Goal: Task Accomplishment & Management: Use online tool/utility

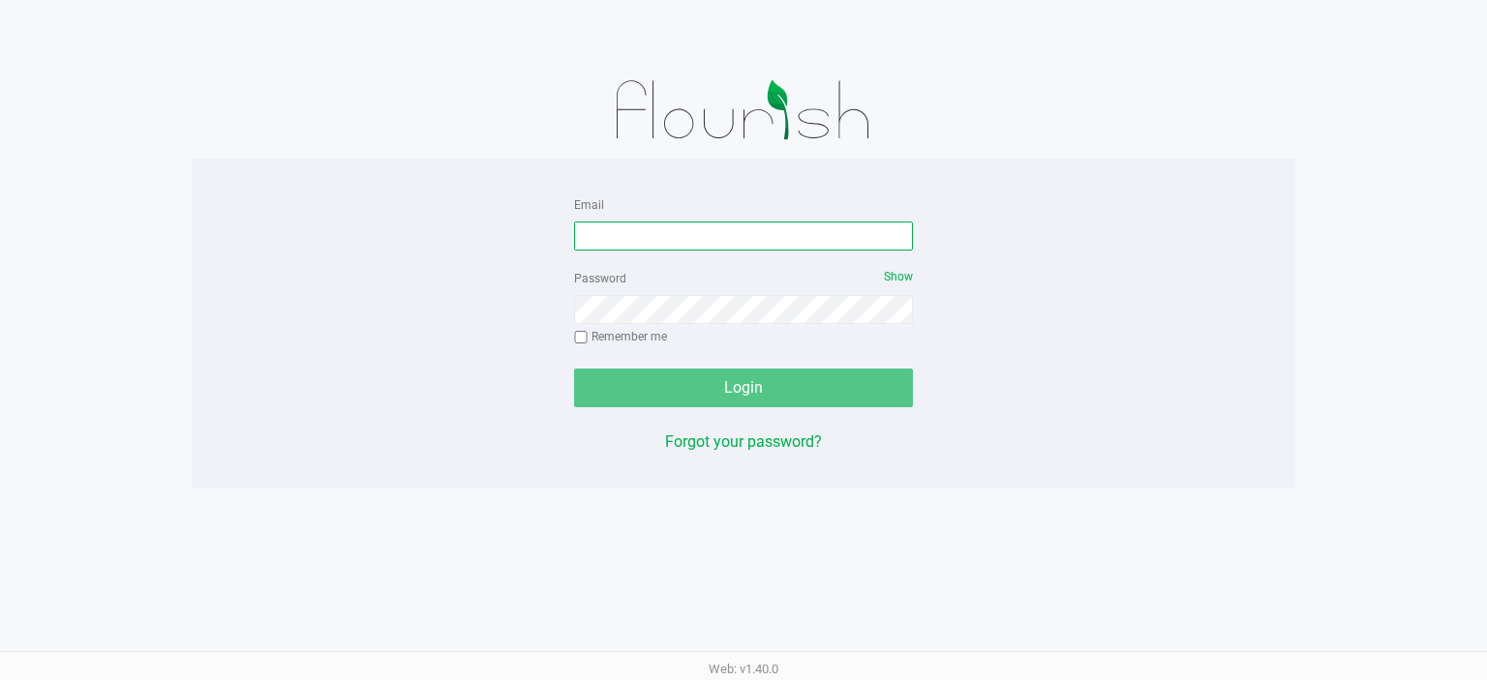
click at [619, 232] on input "Email" at bounding box center [743, 236] width 339 height 29
type input "ashepherd@li"
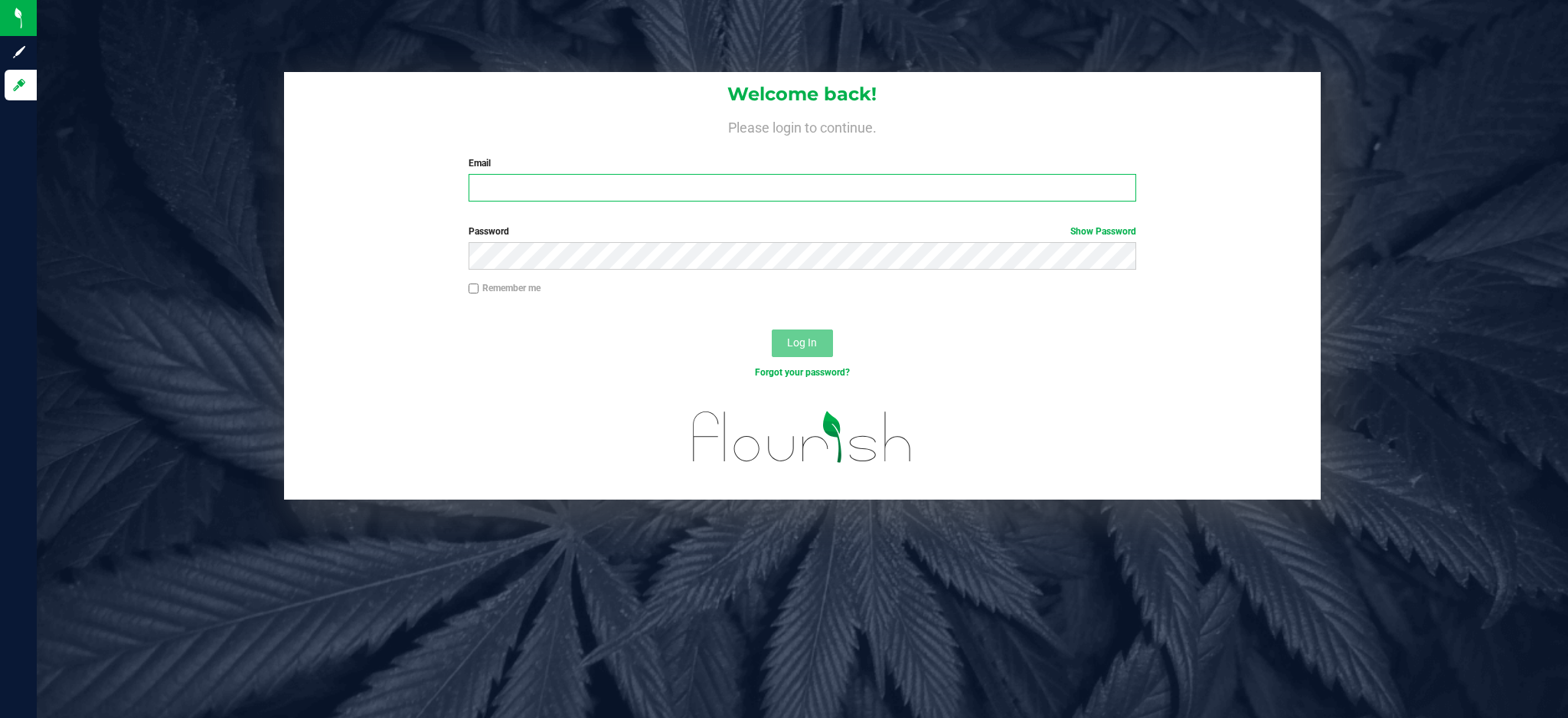
click at [594, 194] on input "Email" at bounding box center [802, 188] width 668 height 28
type input "ashepherd@liveparallel.com"
click at [772, 329] on button "Log In" at bounding box center [802, 343] width 61 height 28
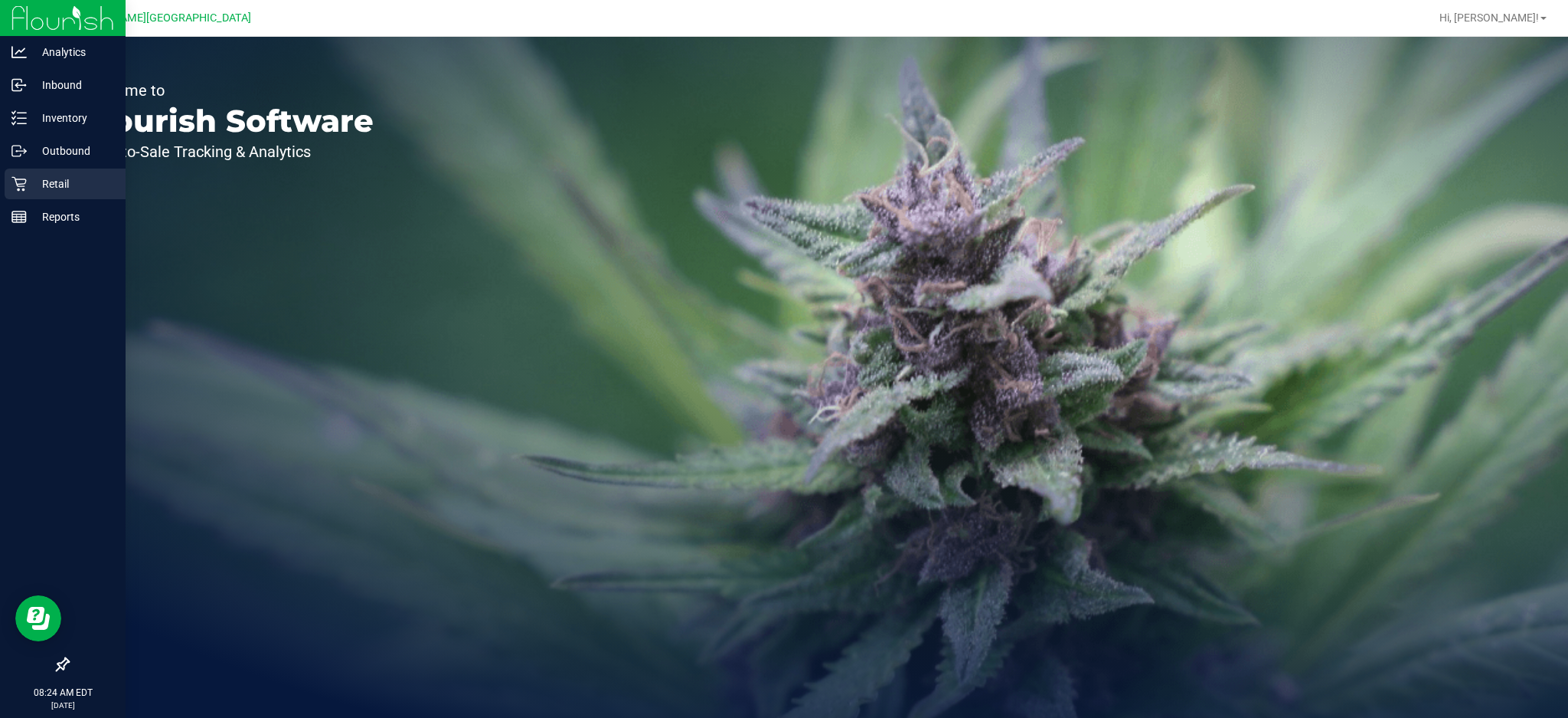
click at [20, 185] on icon at bounding box center [19, 184] width 14 height 14
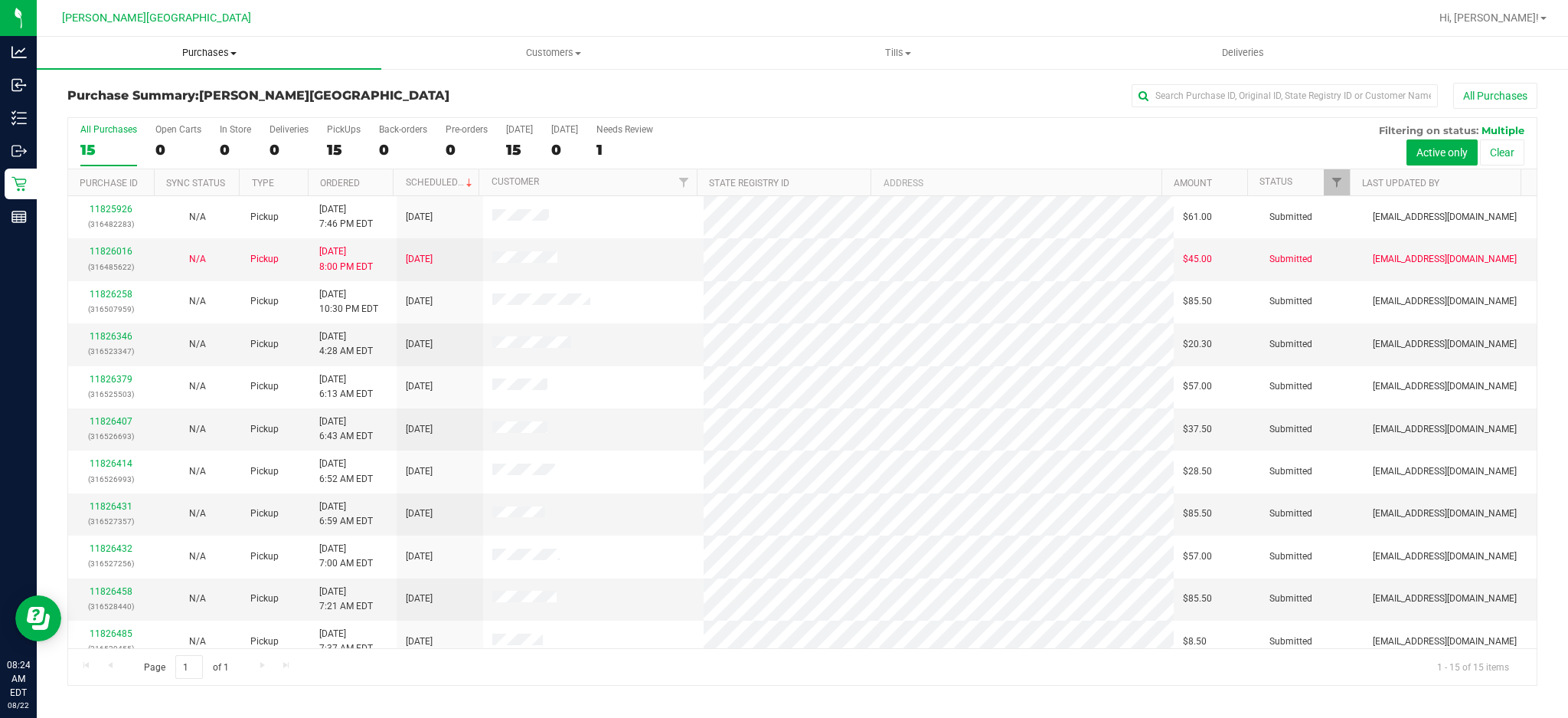
click at [195, 48] on span "Purchases" at bounding box center [209, 52] width 345 height 13
click at [124, 121] on li "All purchases" at bounding box center [209, 129] width 345 height 18
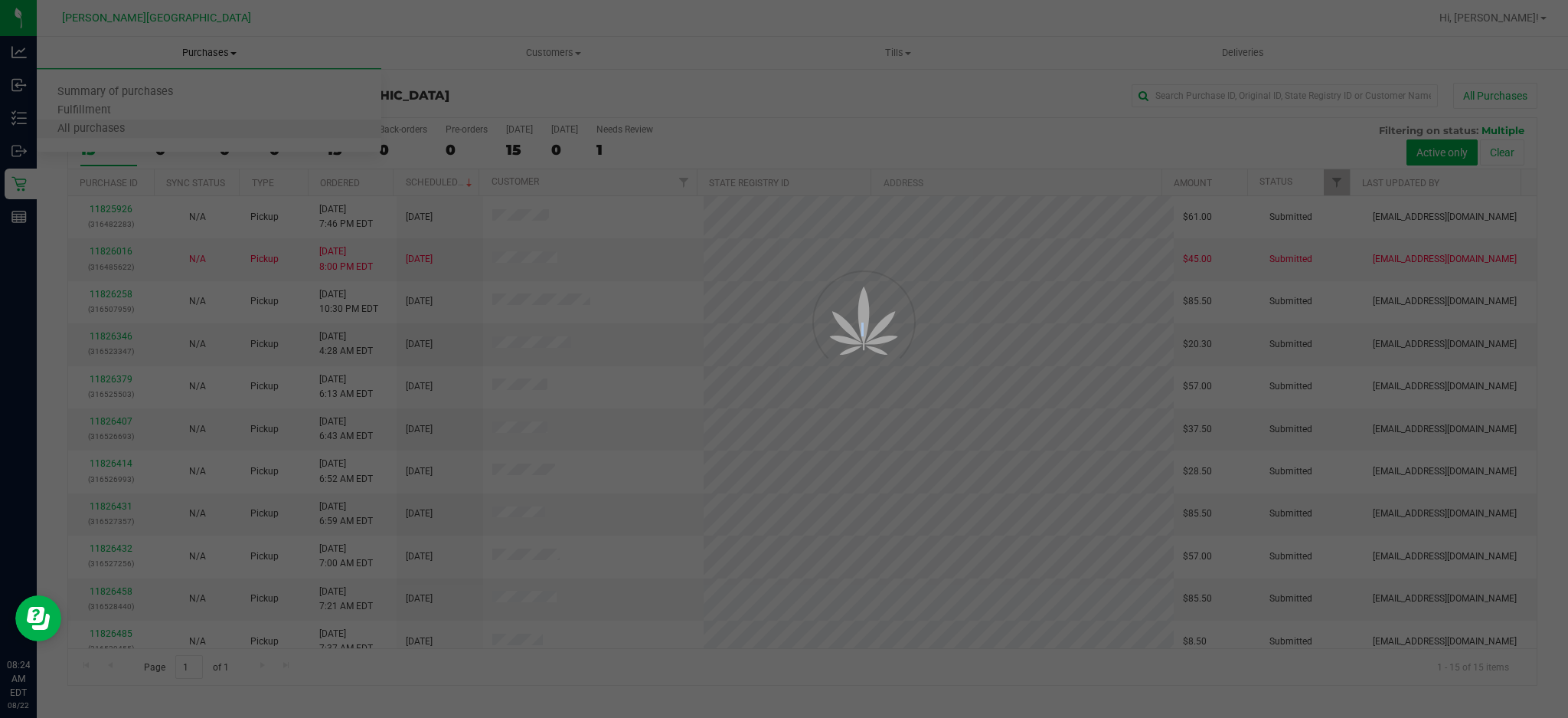
click at [124, 121] on div at bounding box center [784, 359] width 1568 height 718
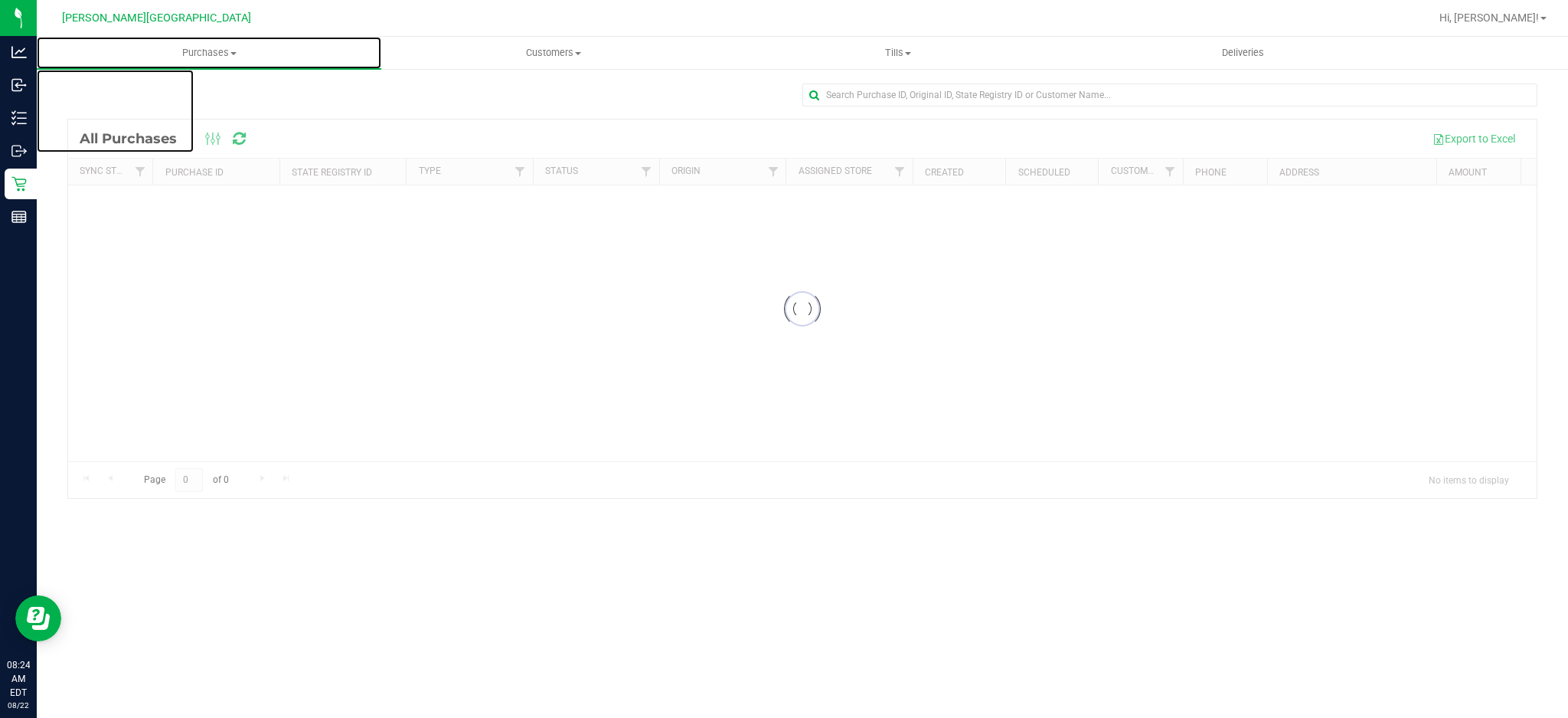
click at [197, 51] on span "Purchases" at bounding box center [209, 52] width 345 height 13
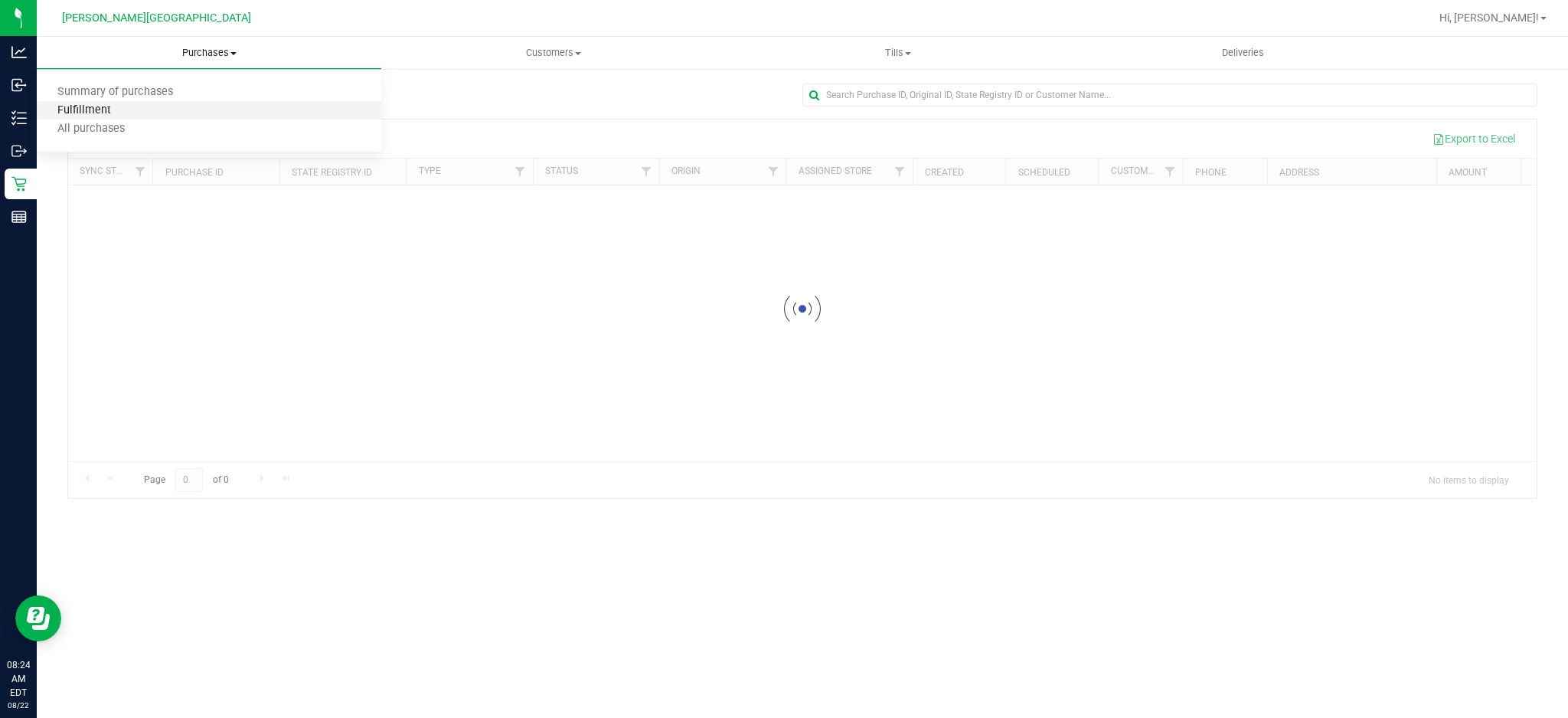
click at [114, 111] on span "Fulfillment" at bounding box center [84, 111] width 95 height 13
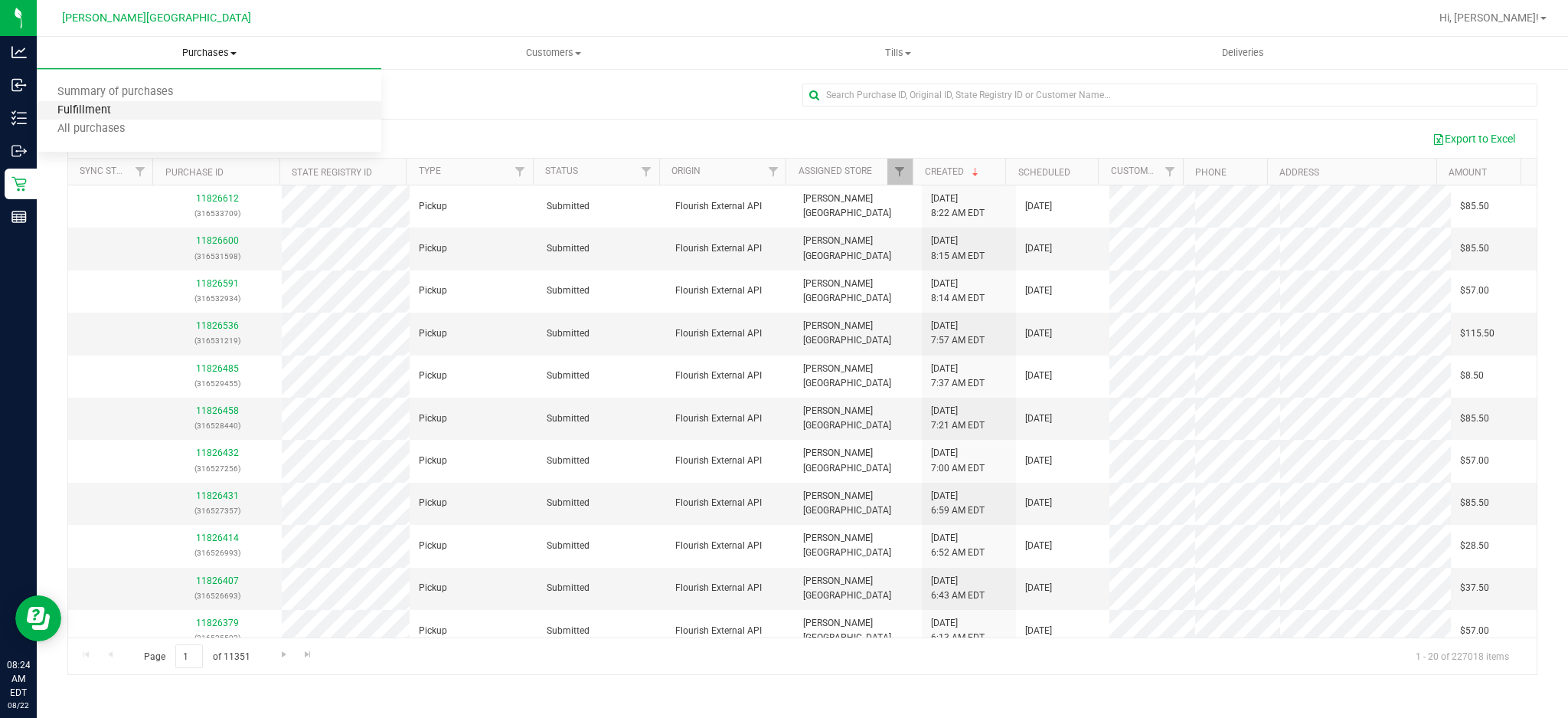
click at [84, 113] on span "Fulfillment" at bounding box center [84, 111] width 95 height 13
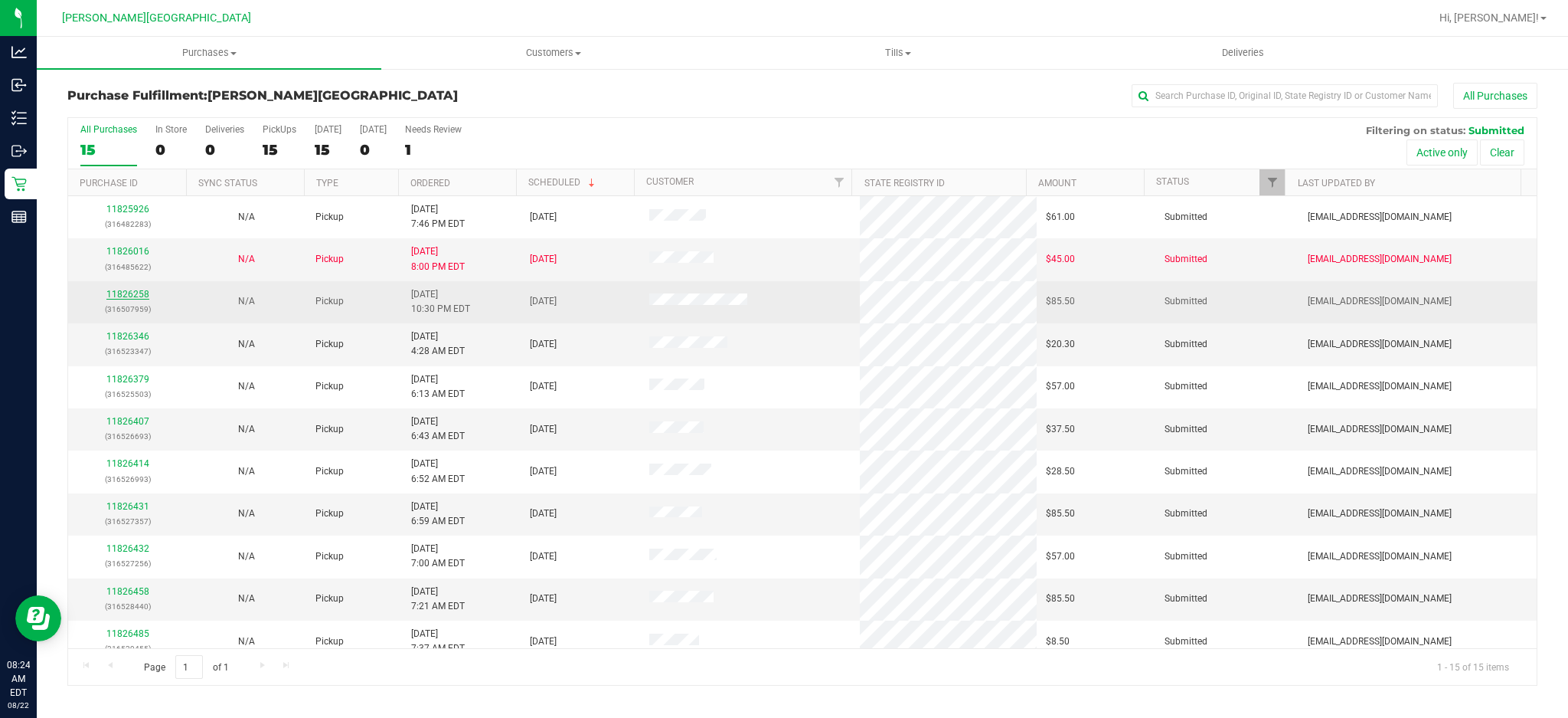
click at [129, 289] on link "11826258" at bounding box center [128, 294] width 43 height 11
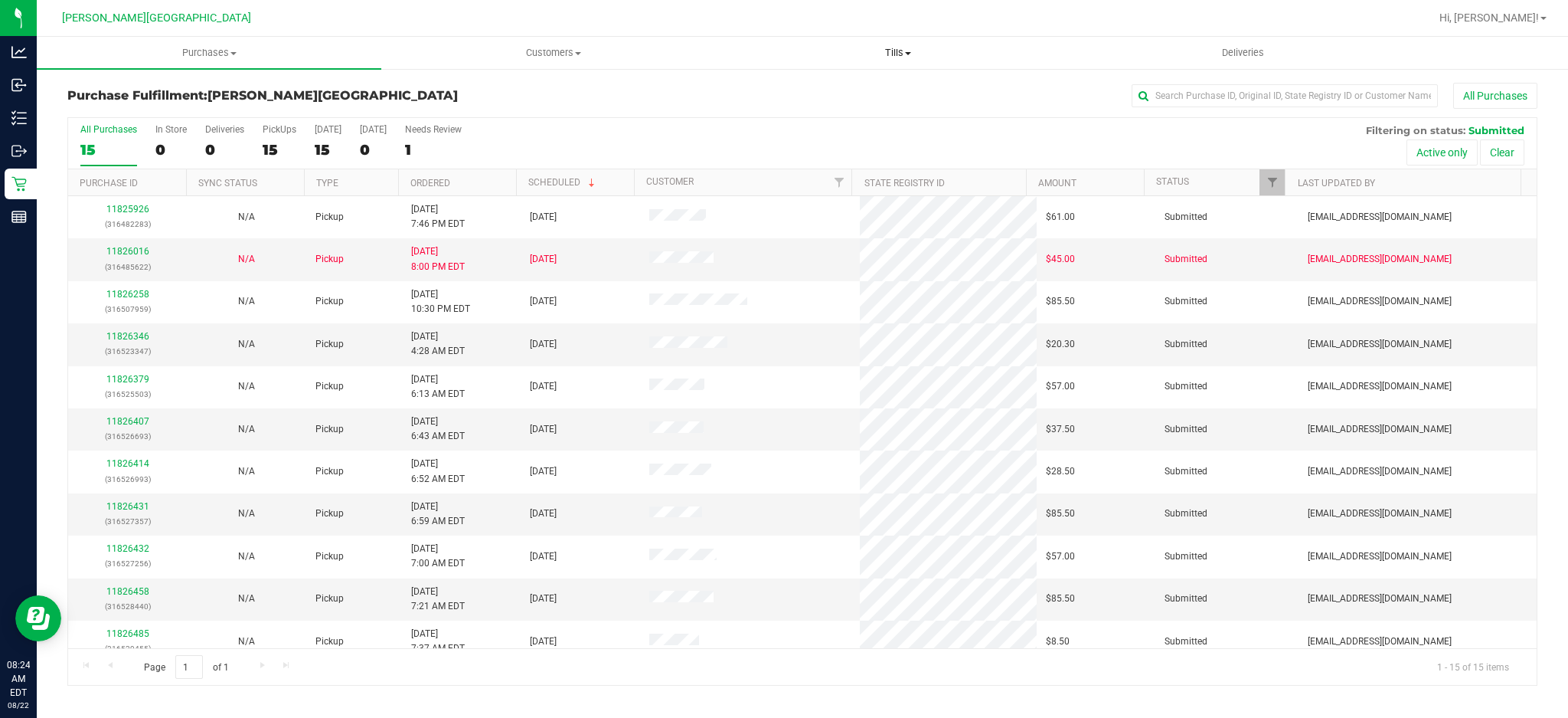
click at [911, 56] on span "Tills" at bounding box center [899, 52] width 343 height 13
click at [841, 94] on li "Manage tills" at bounding box center [899, 93] width 345 height 18
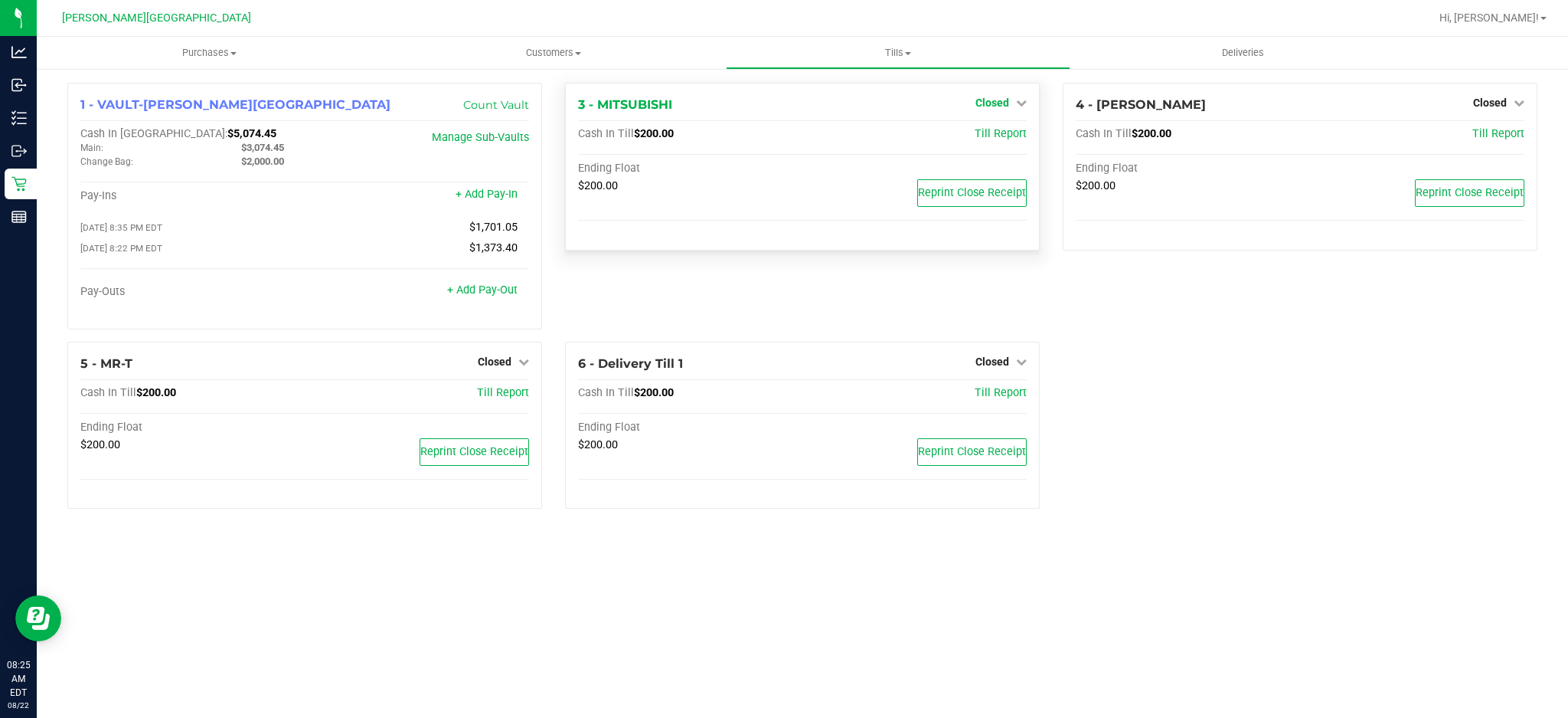
click at [1002, 98] on span "Closed" at bounding box center [992, 102] width 34 height 12
click at [993, 130] on link "Open Till" at bounding box center [991, 135] width 40 height 12
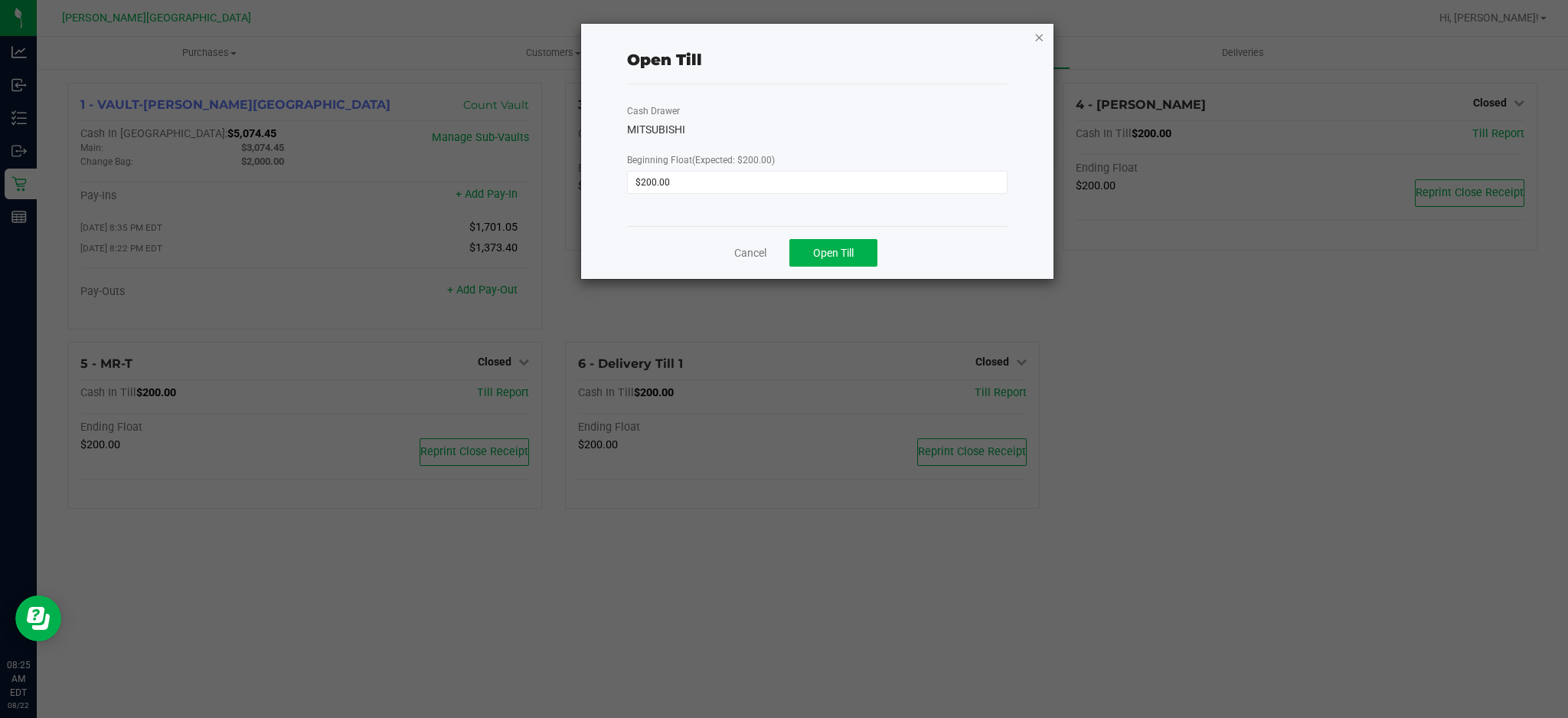
click at [1041, 36] on icon "button" at bounding box center [1040, 36] width 11 height 18
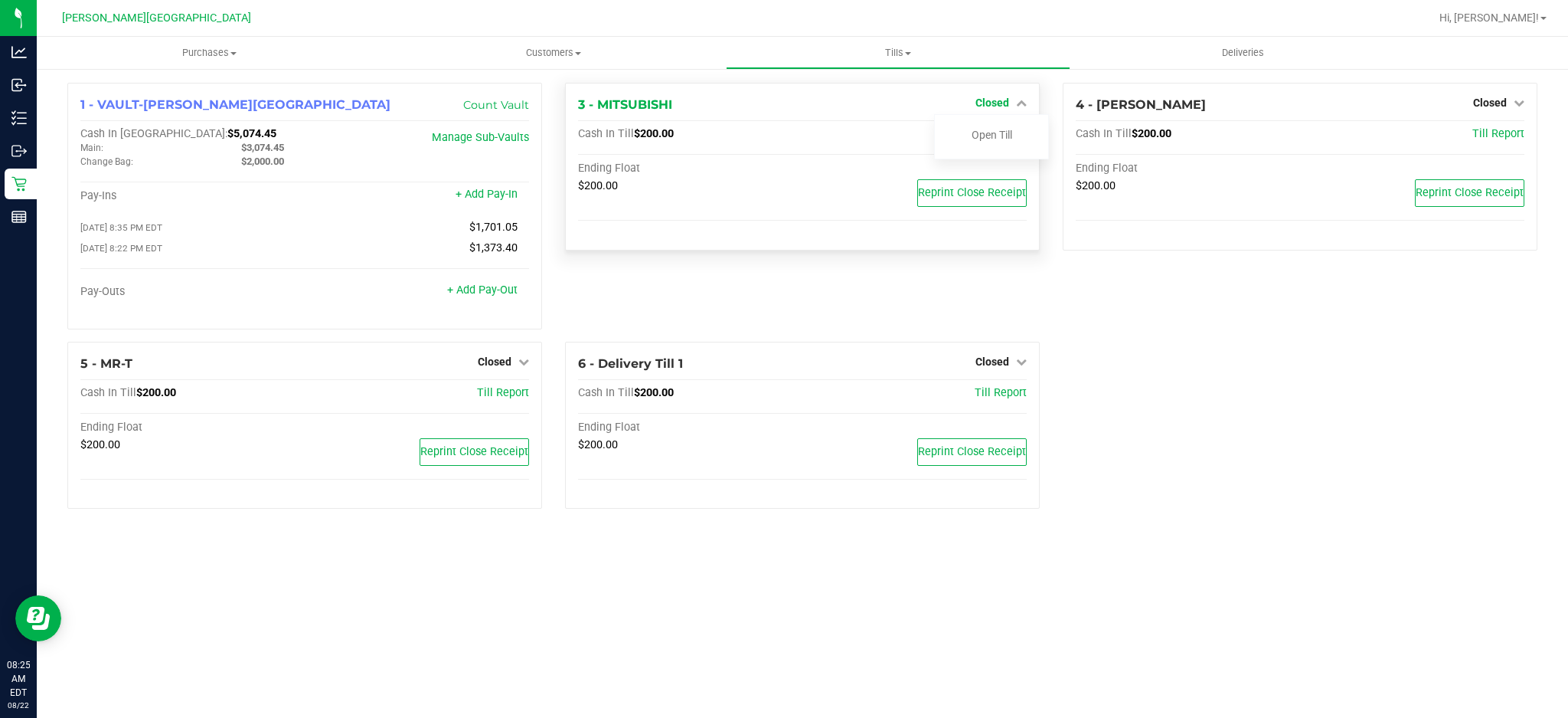
click at [1016, 101] on icon at bounding box center [1021, 103] width 11 height 11
click at [1016, 102] on icon at bounding box center [1021, 103] width 11 height 11
click at [1009, 104] on link "Closed" at bounding box center [1001, 102] width 51 height 12
click at [993, 142] on div "Open Till" at bounding box center [991, 135] width 113 height 19
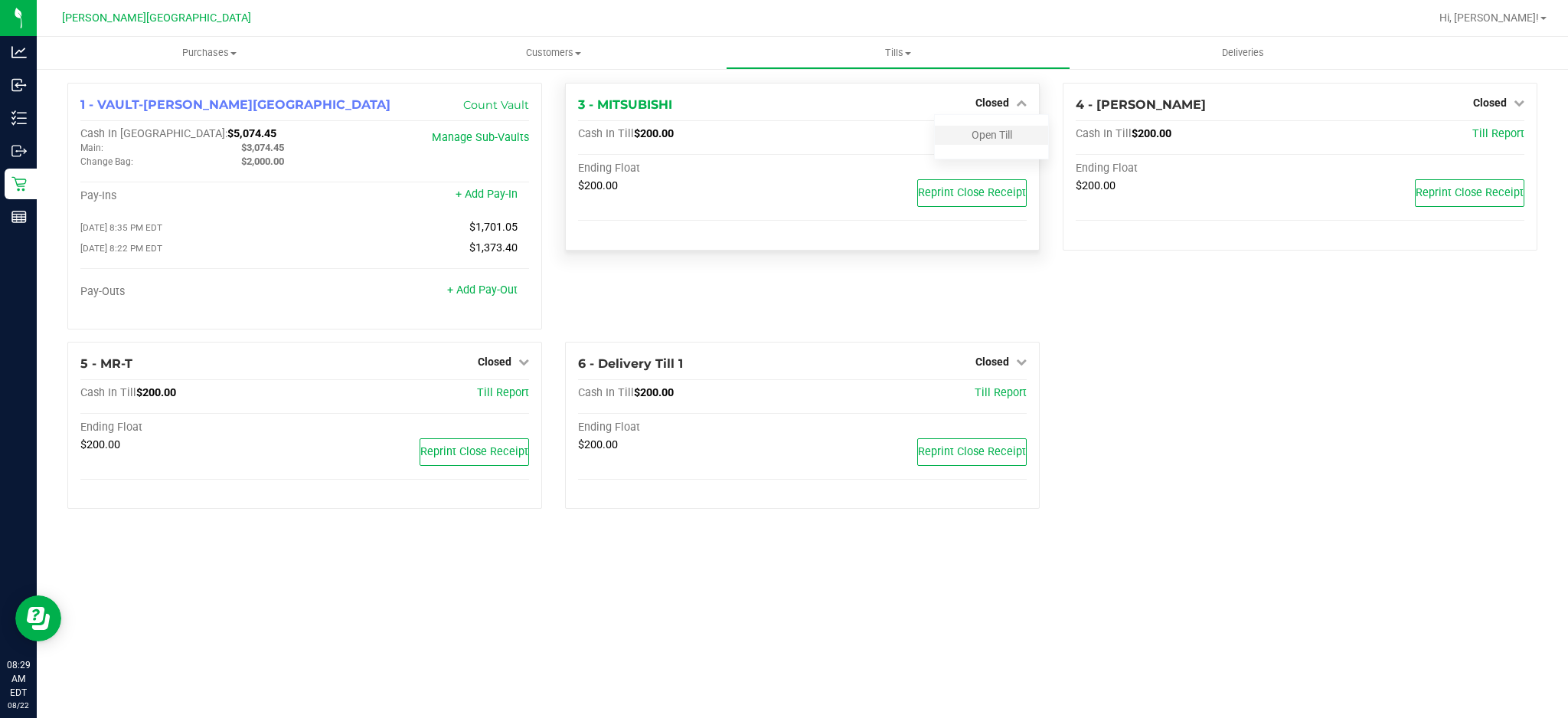
click at [982, 127] on div "Open Till" at bounding box center [991, 135] width 113 height 19
click at [971, 135] on link "Open Till" at bounding box center [991, 135] width 40 height 12
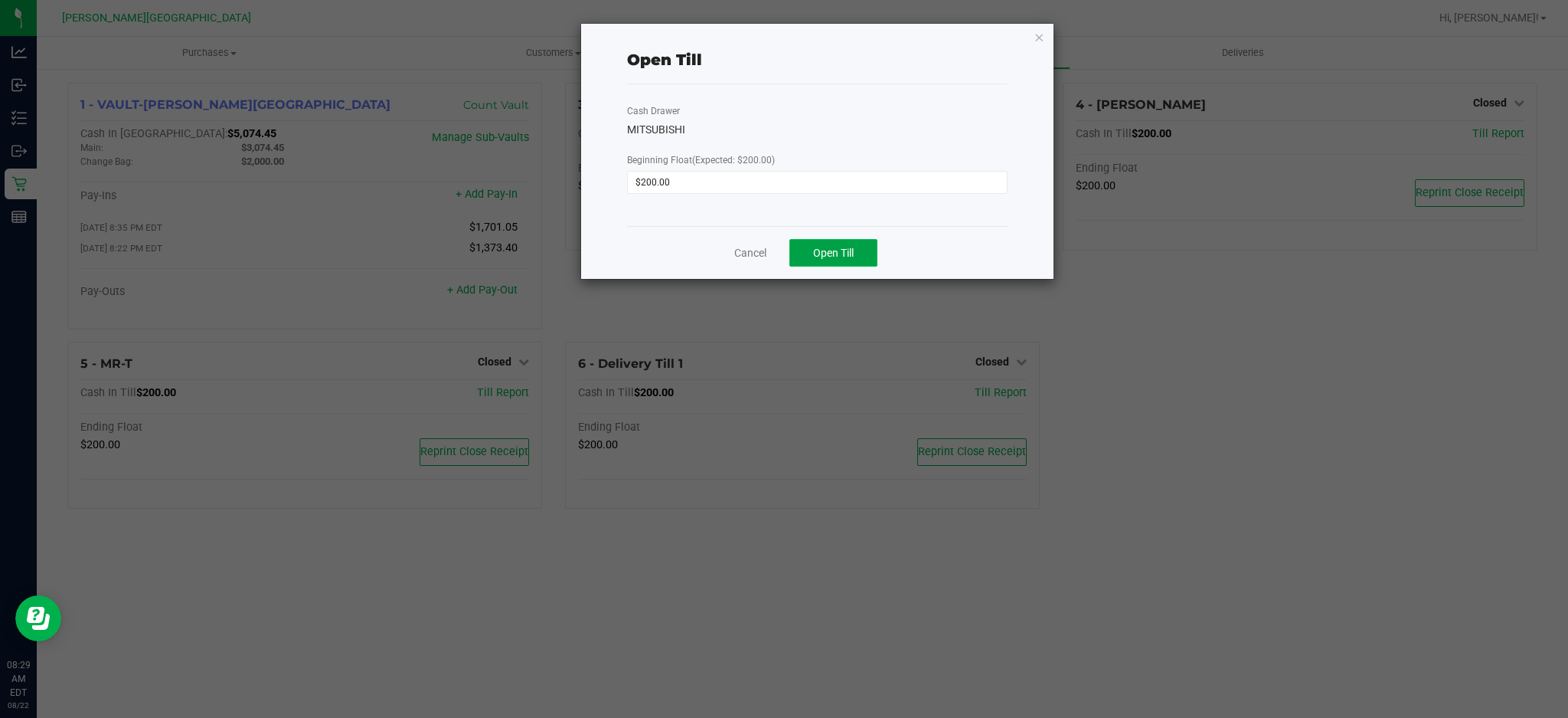
click at [846, 247] on span "Open Till" at bounding box center [833, 253] width 40 height 12
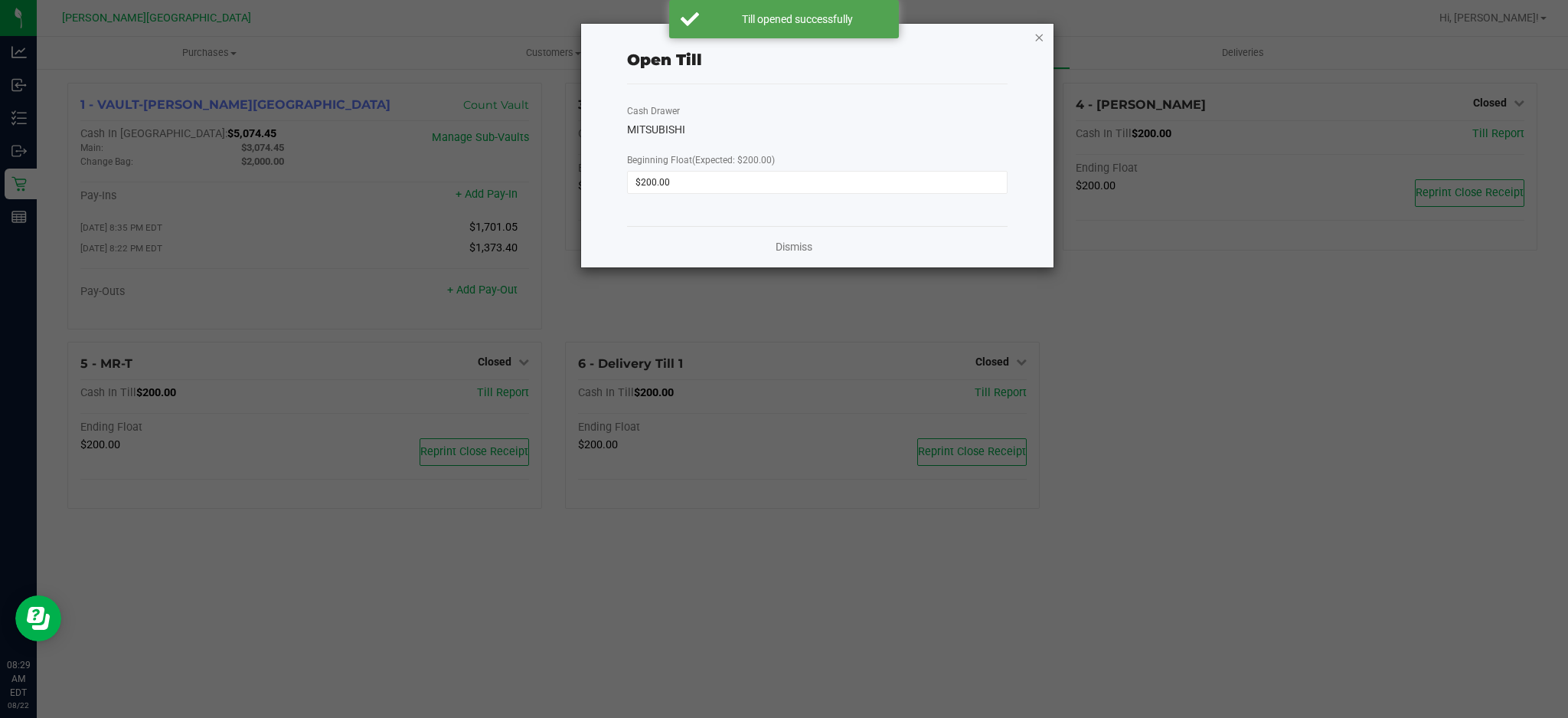
click at [1037, 35] on icon "button" at bounding box center [1040, 36] width 11 height 18
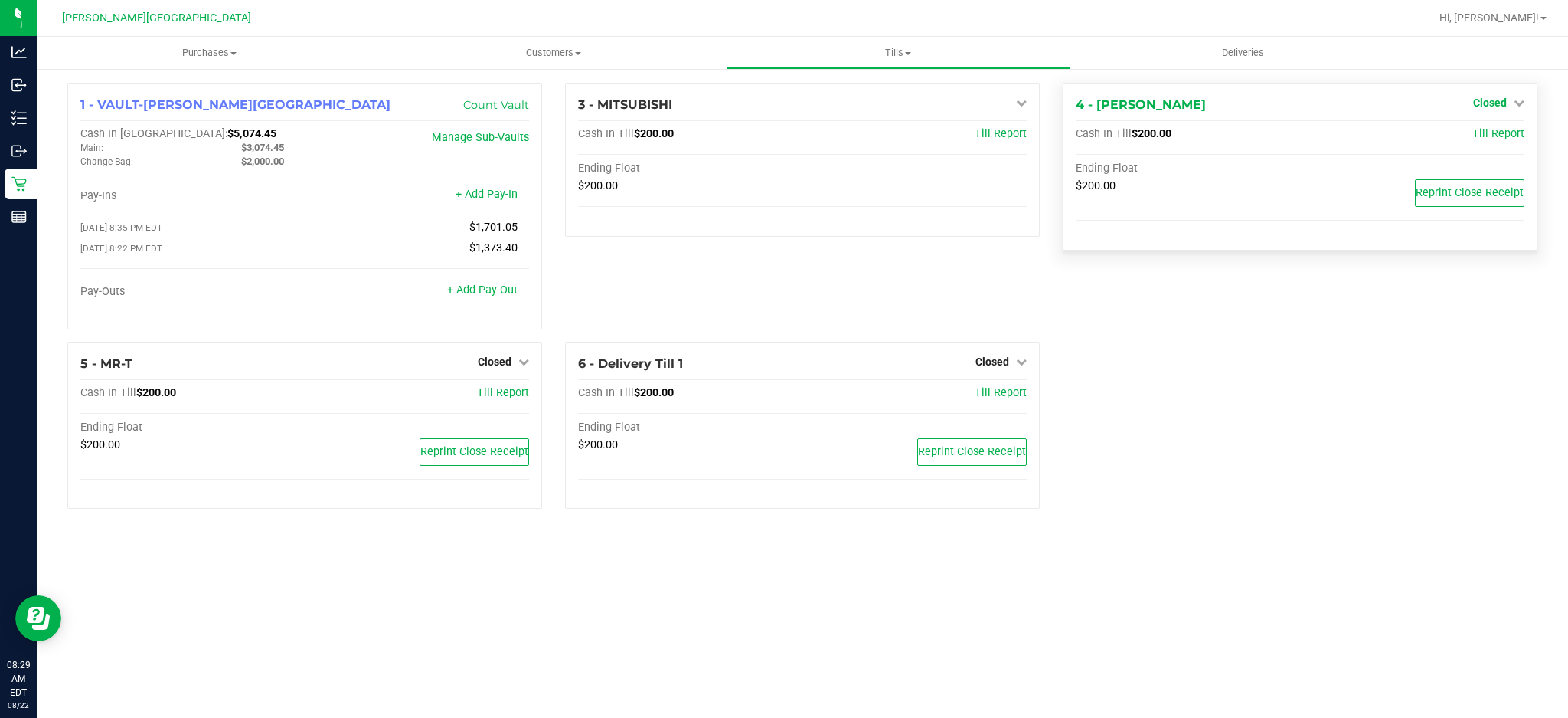
click at [1489, 106] on span "Closed" at bounding box center [1490, 102] width 34 height 12
click at [1481, 135] on link "Open Till" at bounding box center [1490, 135] width 40 height 12
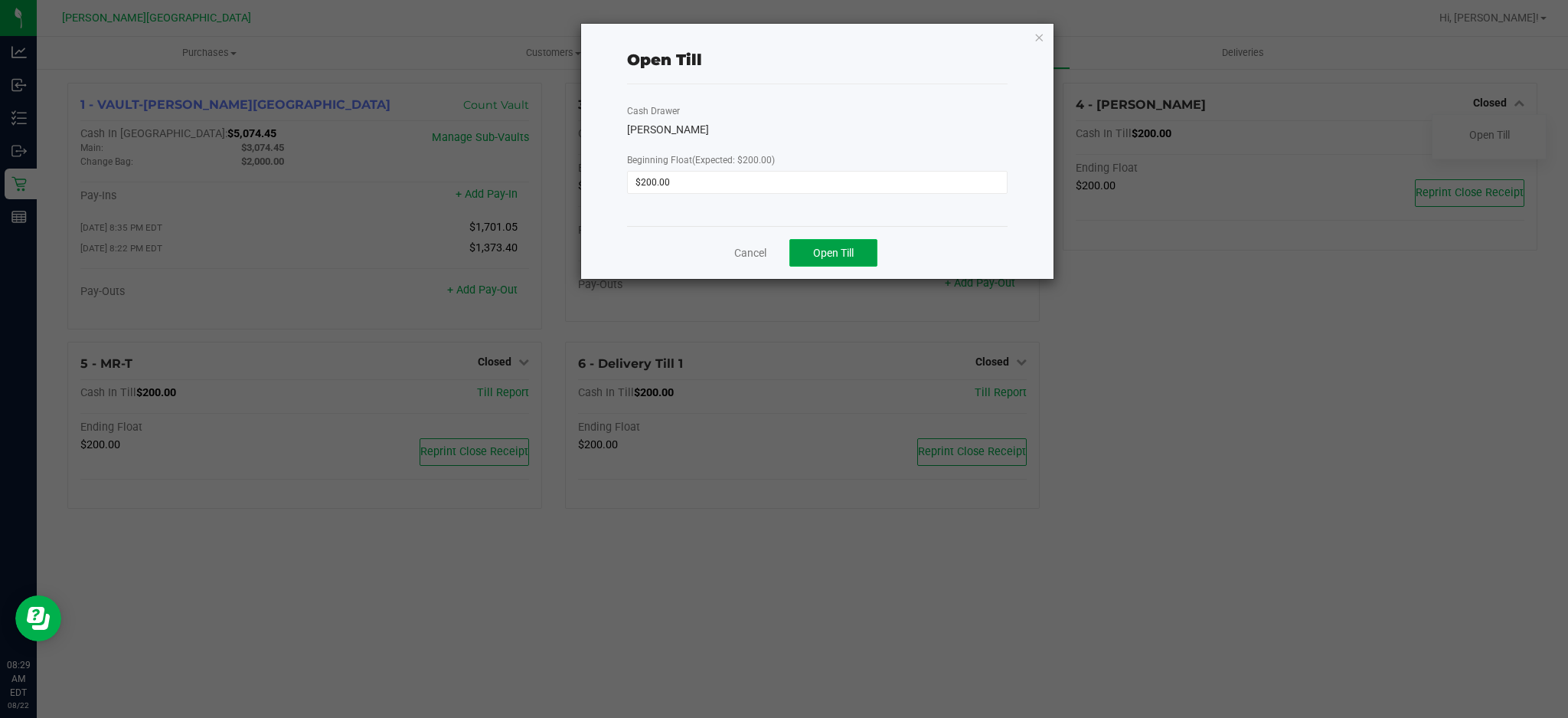
click at [849, 251] on span "Open Till" at bounding box center [833, 253] width 40 height 12
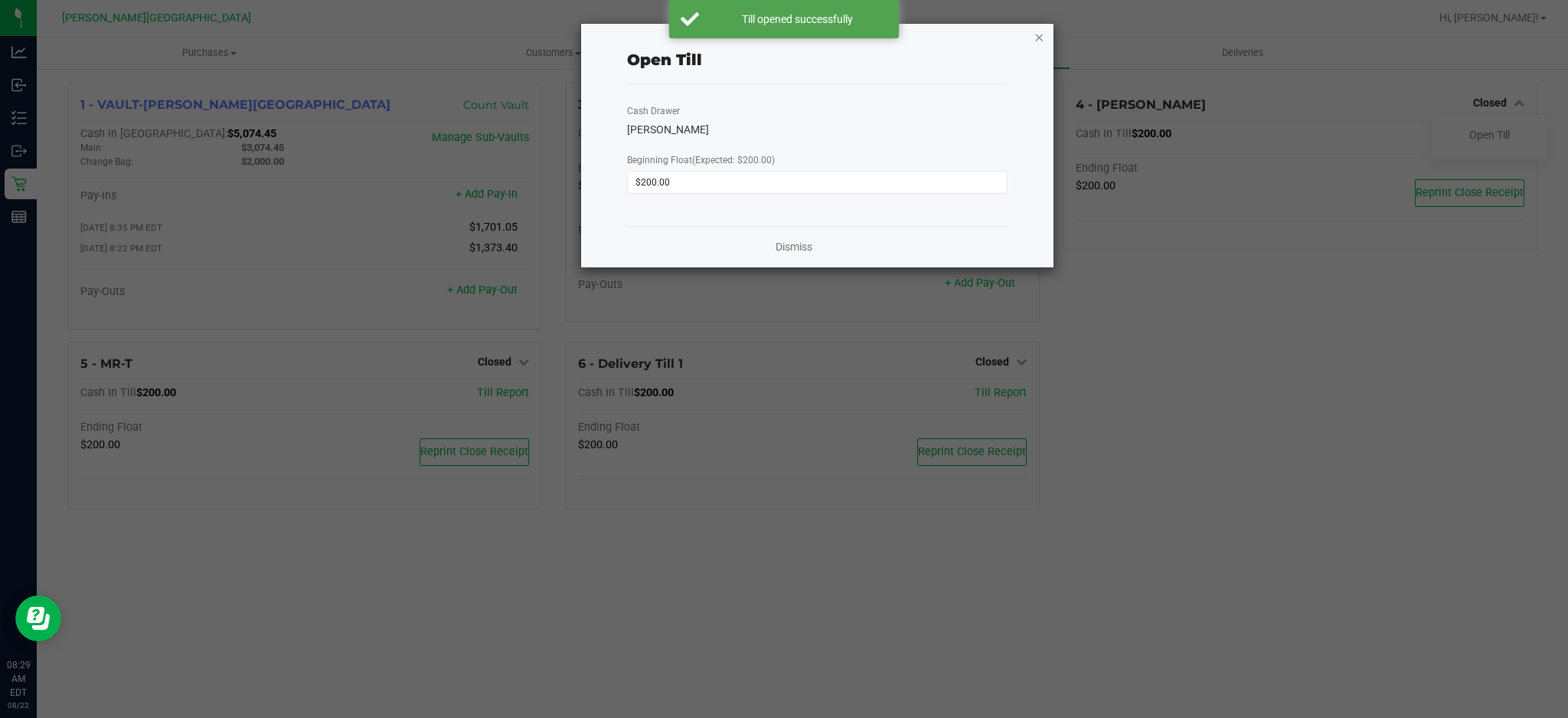
click at [1040, 34] on icon "button" at bounding box center [1040, 36] width 11 height 18
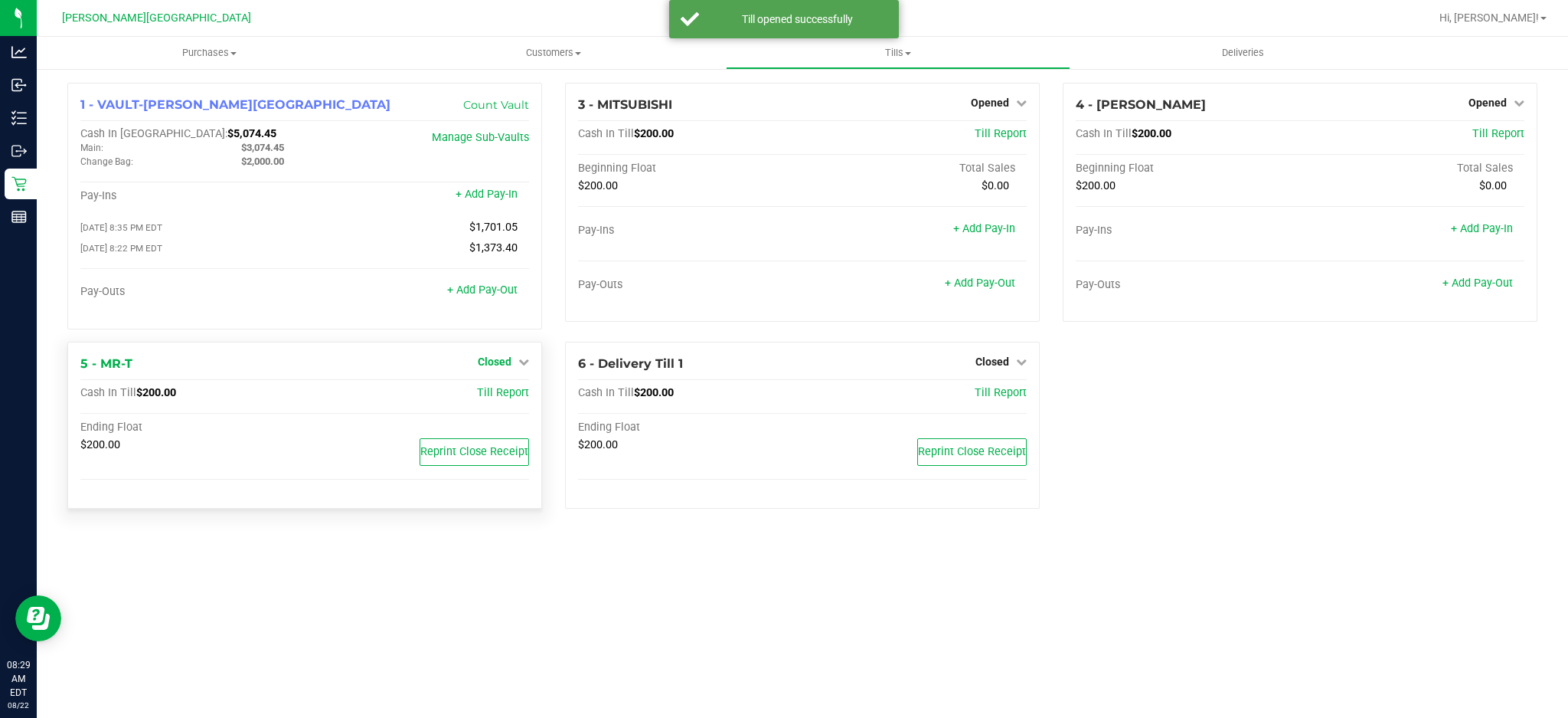
click at [515, 367] on link "Closed" at bounding box center [503, 361] width 51 height 12
click at [528, 401] on div "Open Till" at bounding box center [494, 393] width 113 height 19
click at [513, 397] on link "Open Till" at bounding box center [494, 393] width 40 height 12
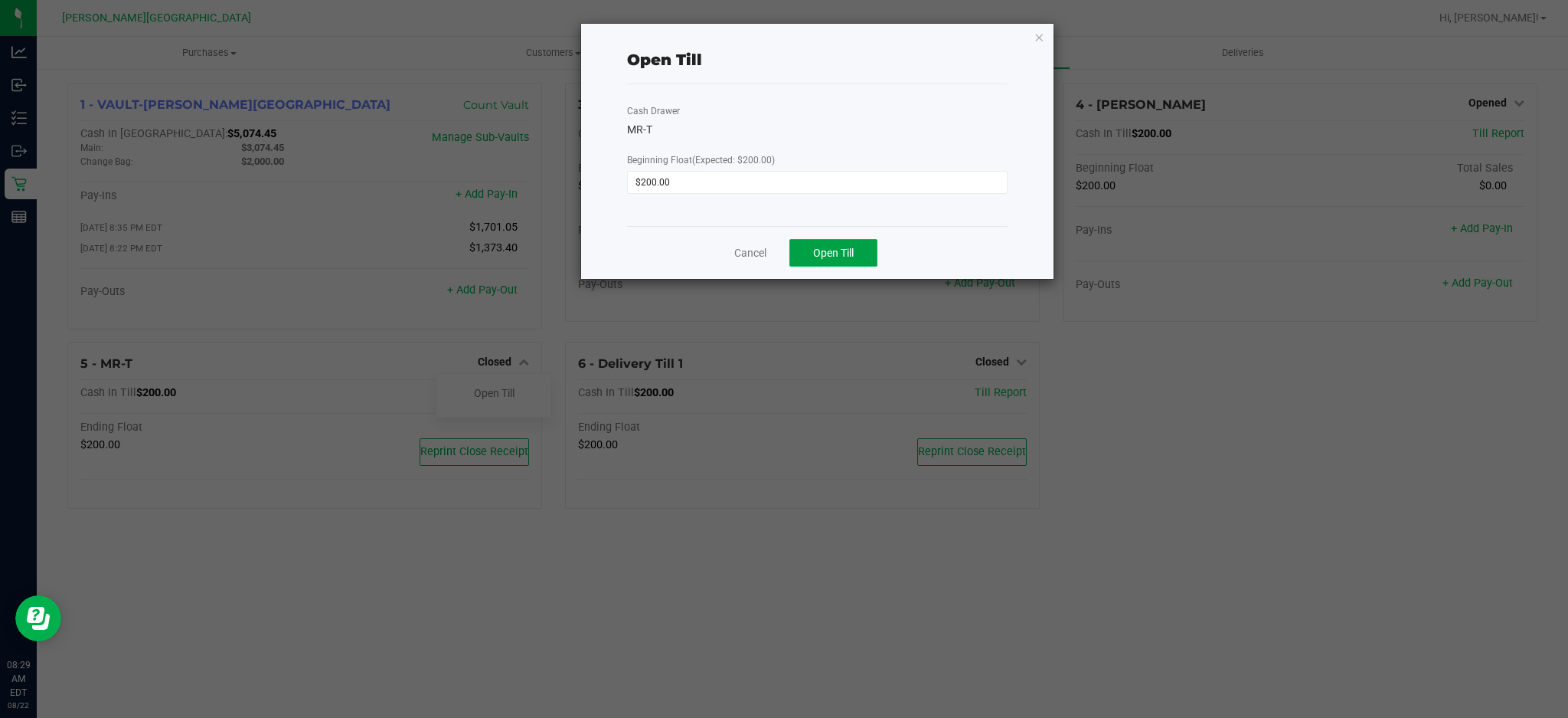
click at [825, 241] on button "Open Till" at bounding box center [833, 253] width 88 height 28
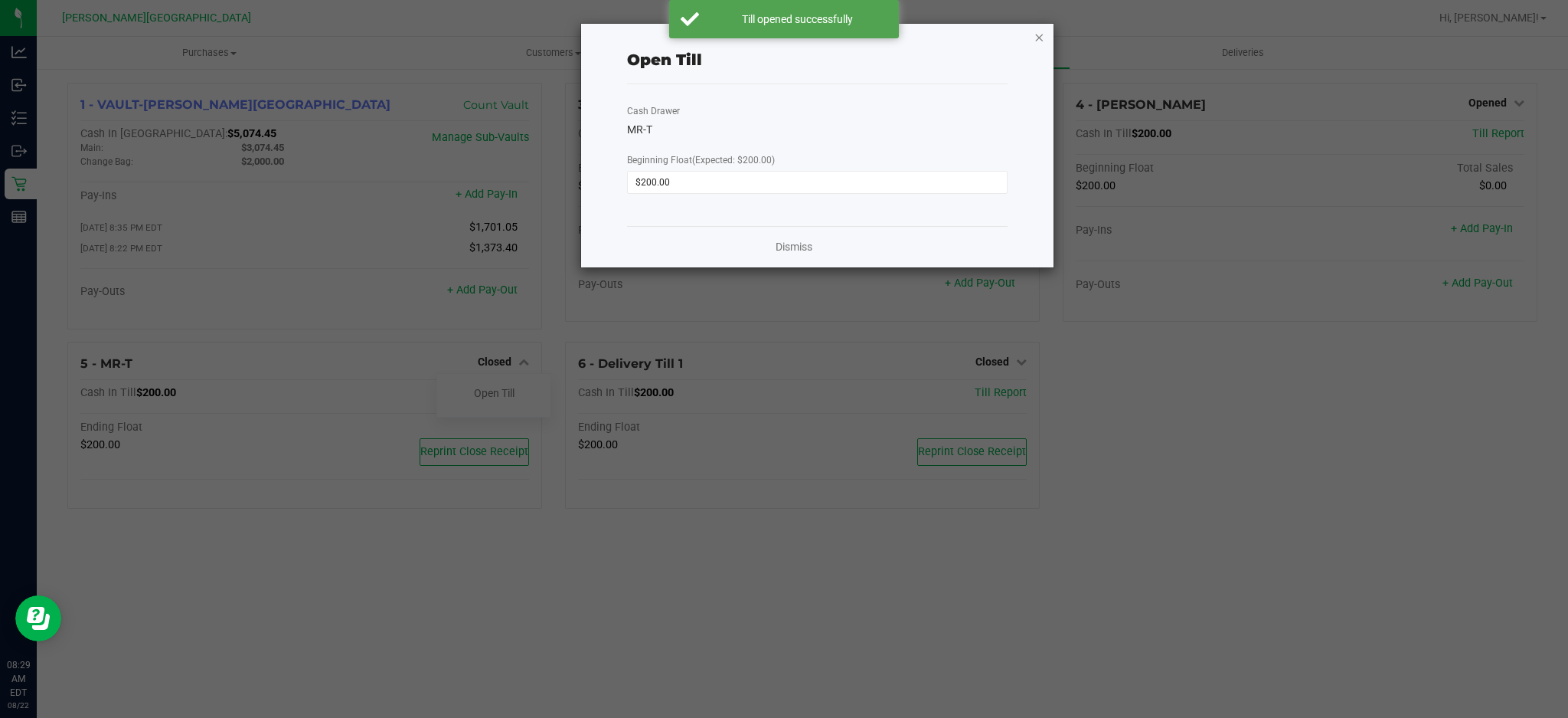
click at [1040, 36] on icon "button" at bounding box center [1040, 36] width 11 height 18
